Goal: Task Accomplishment & Management: Use online tool/utility

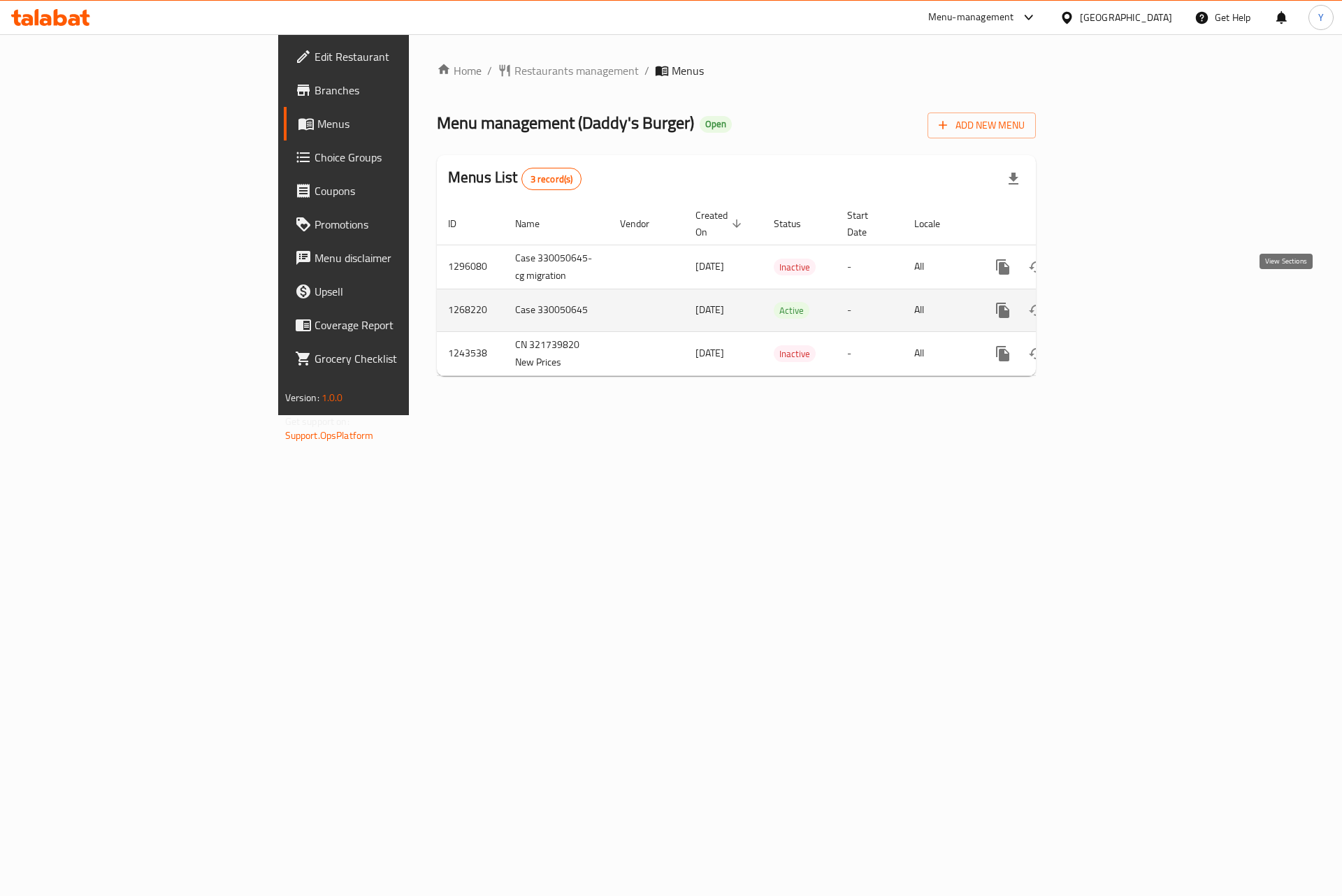
click at [1121, 293] on link "enhanced table" at bounding box center [1104, 310] width 34 height 34
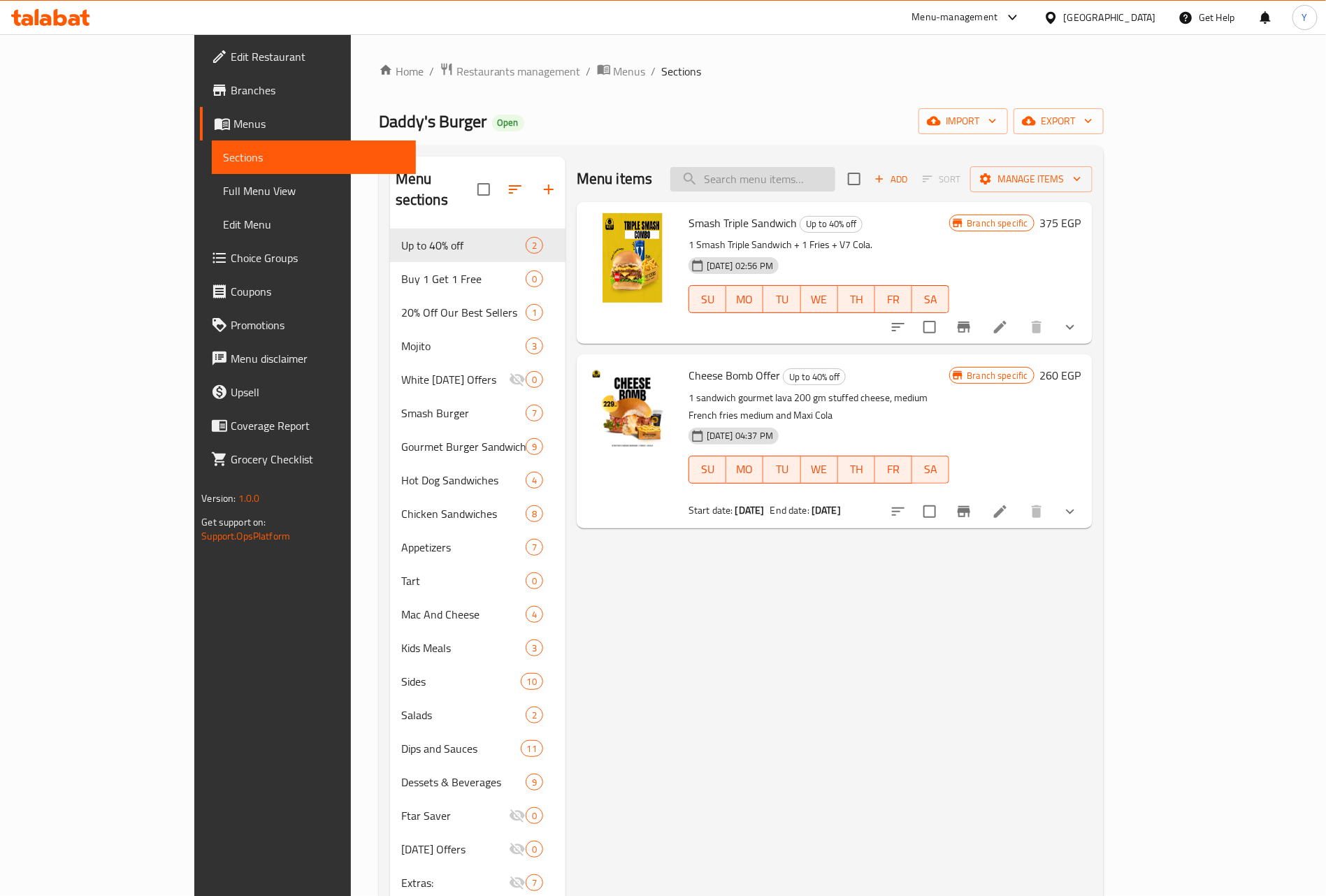
drag, startPoint x: 826, startPoint y: 191, endPoint x: 825, endPoint y: 180, distance: 11.0
click at [826, 191] on input "search" at bounding box center [753, 179] width 165 height 24
click at [825, 180] on input "search" at bounding box center [753, 179] width 165 height 24
paste input "Double smash overload offer"
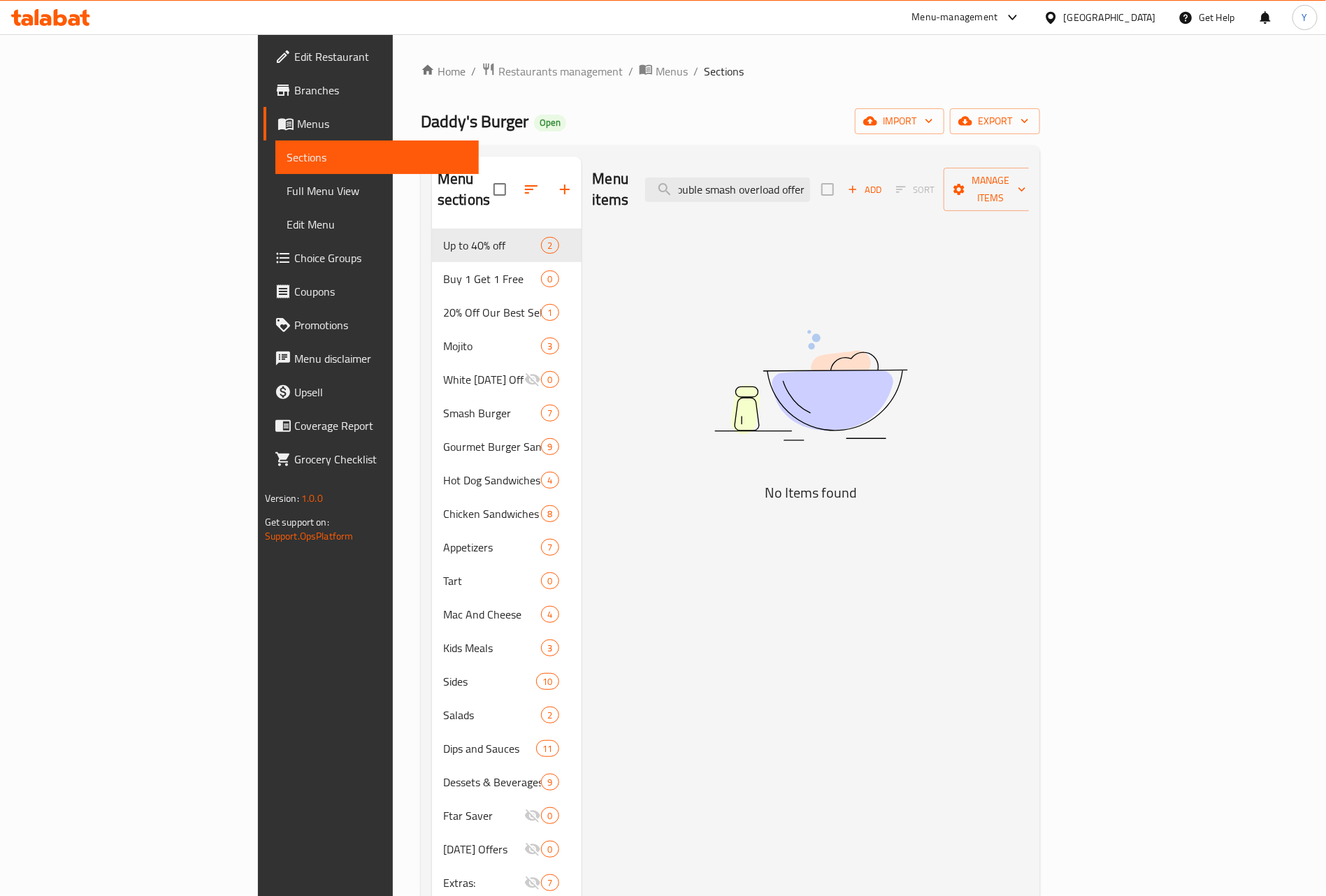
scroll to position [0, 11]
click at [810, 178] on input "Double smash overload offer" at bounding box center [728, 189] width 165 height 24
click at [810, 178] on input "Double smash overload" at bounding box center [728, 189] width 165 height 24
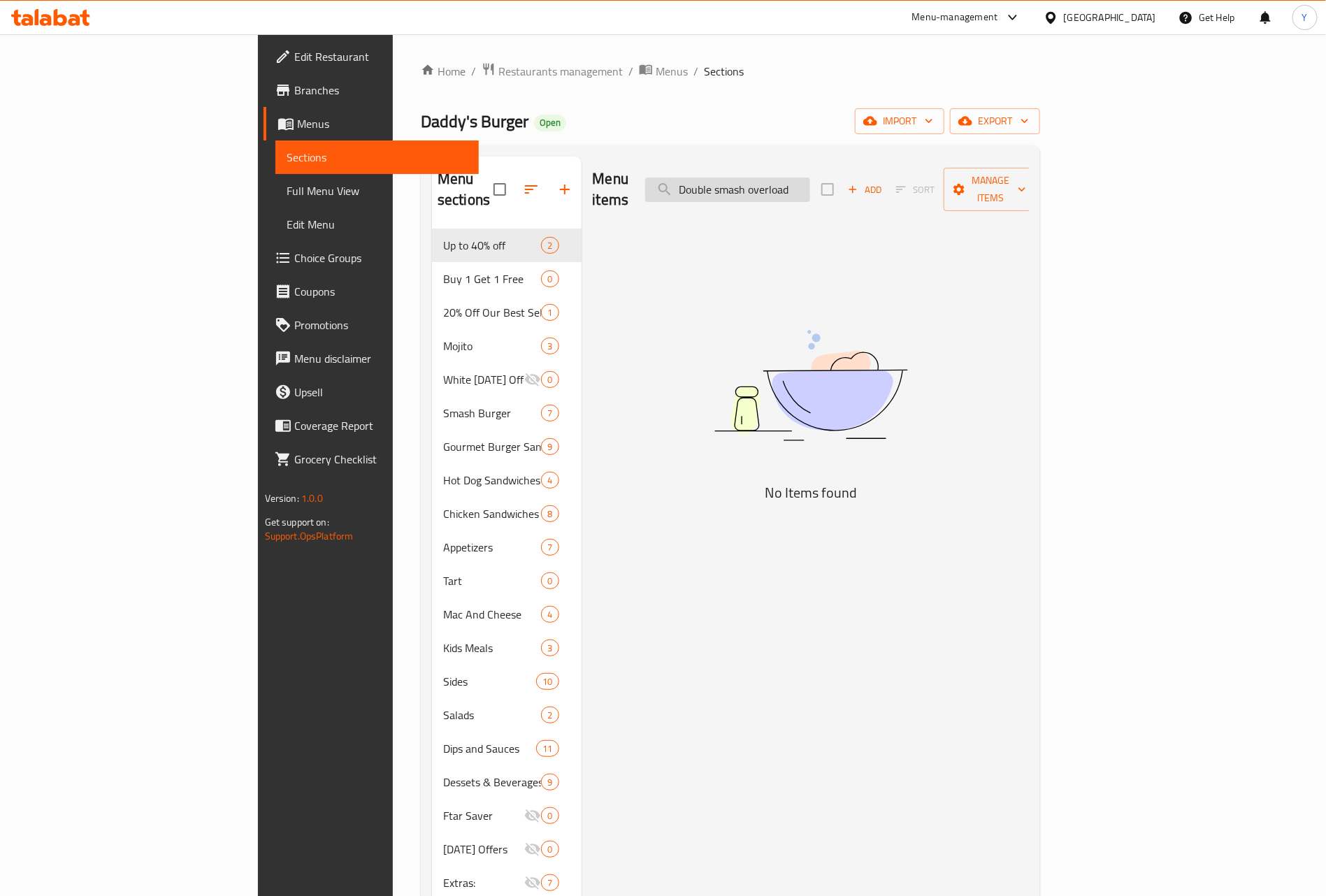
click at [810, 183] on input "Double smash overload" at bounding box center [728, 189] width 165 height 24
drag, startPoint x: 816, startPoint y: 183, endPoint x: 365, endPoint y: 225, distance: 453.0
click at [432, 229] on div "Menu sections Up to 40% off 2 Buy 1 Get 1 Free 0 20% Off Our Best Sellers 1 Moj…" at bounding box center [730, 604] width 597 height 896
click at [810, 184] on input "overload" at bounding box center [728, 189] width 165 height 24
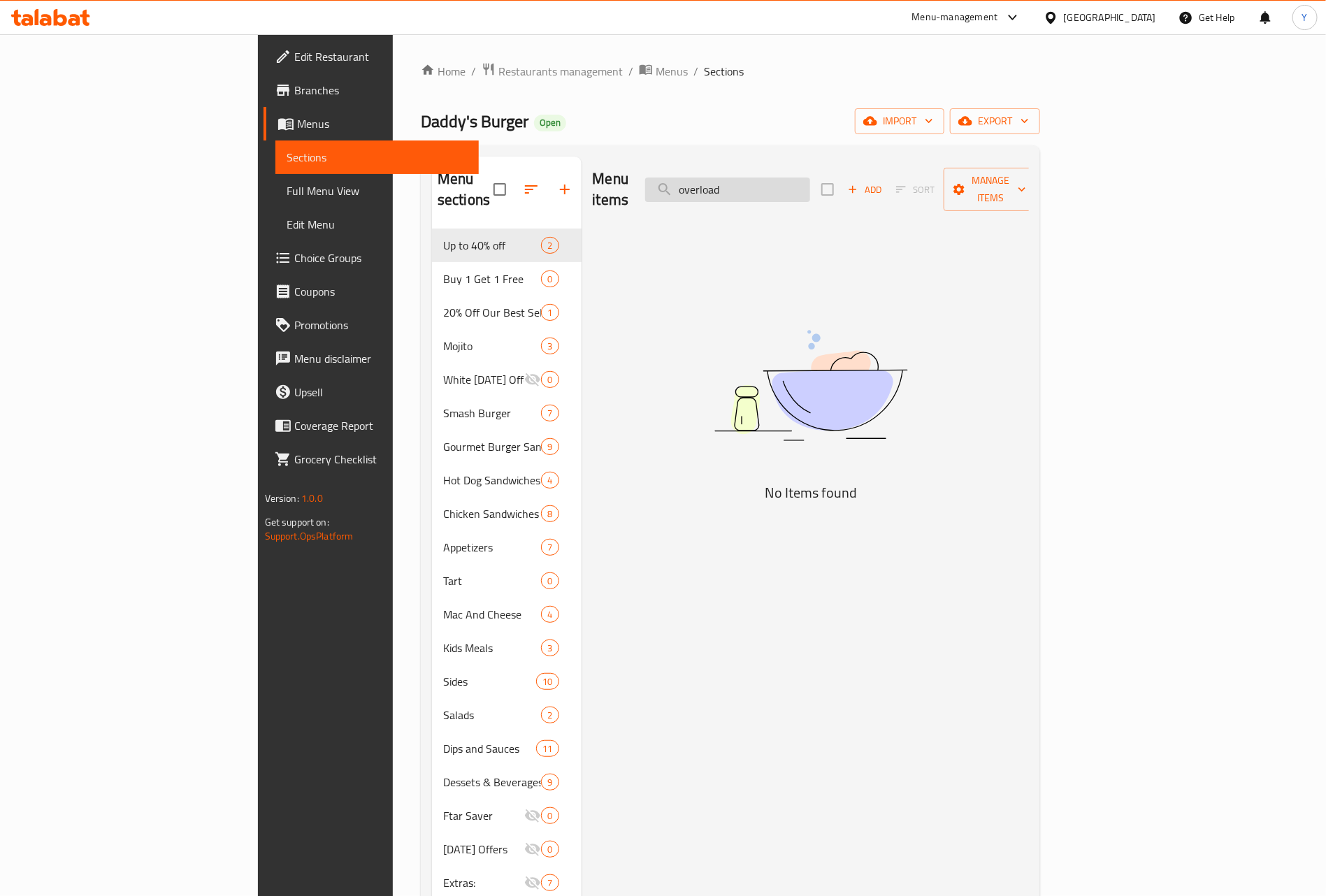
click at [801, 184] on input "overload" at bounding box center [728, 189] width 165 height 24
click at [792, 178] on input "overload" at bounding box center [728, 189] width 165 height 24
click at [797, 181] on input "overload" at bounding box center [728, 189] width 165 height 24
click at [767, 202] on div "Menu items over load Add Sort Manage items" at bounding box center [811, 189] width 437 height 66
click at [800, 179] on input "over load" at bounding box center [728, 189] width 165 height 24
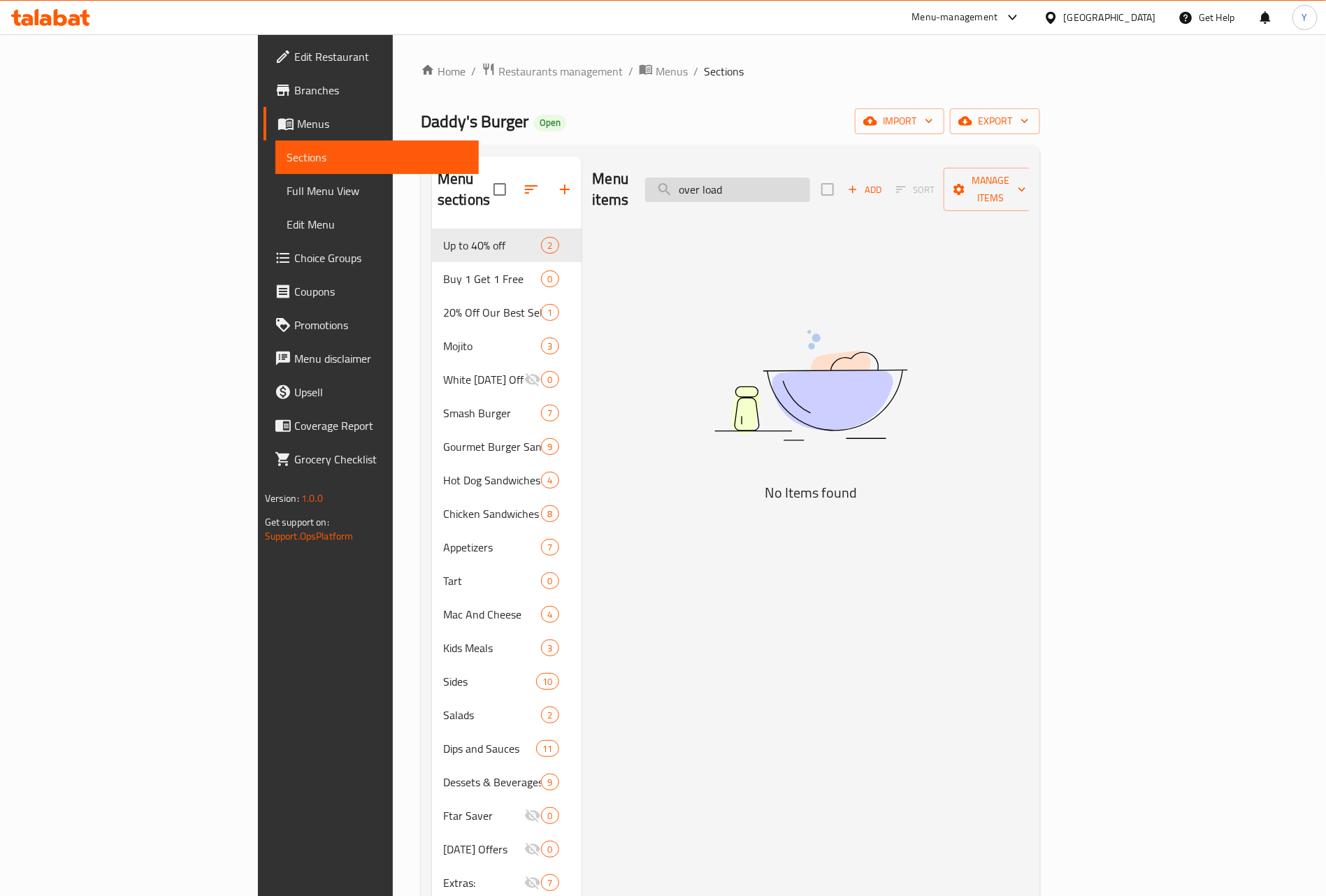
click at [788, 180] on input "over load" at bounding box center [728, 189] width 165 height 24
type input "load"
click at [810, 179] on input "load" at bounding box center [728, 189] width 165 height 24
